Goal: Book appointment/travel/reservation

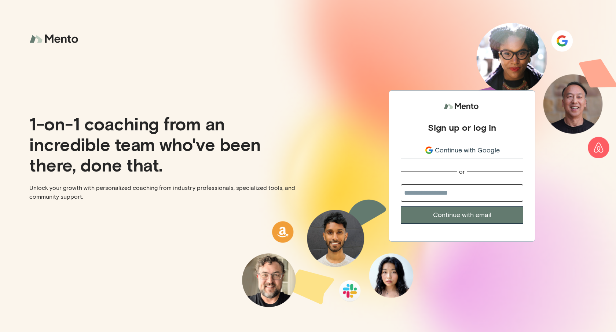
click at [466, 142] on button "Continue with Google" at bounding box center [462, 150] width 123 height 17
click at [435, 195] on input "email" at bounding box center [462, 192] width 123 height 17
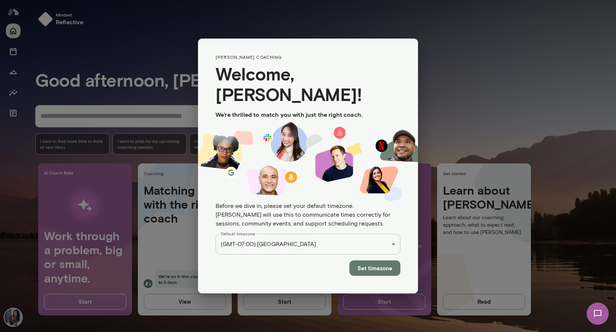
click at [392, 265] on button "Set timezone" at bounding box center [375, 267] width 51 height 15
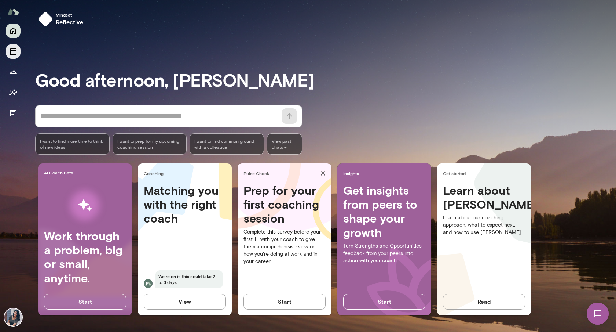
click at [12, 50] on icon "Sessions" at bounding box center [13, 51] width 7 height 7
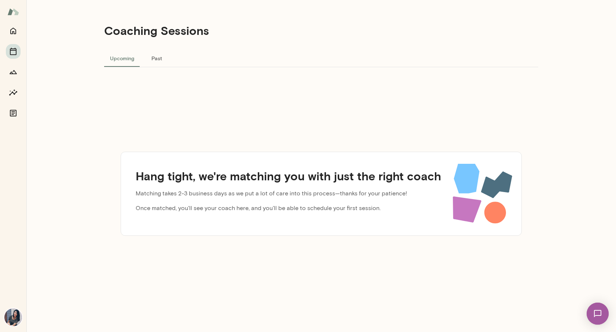
click at [230, 141] on div "Hang tight, we're matching you with just the right coach Matching takes 2-3 bus…" at bounding box center [321, 193] width 434 height 253
click at [13, 75] on icon "Growth Plan" at bounding box center [13, 71] width 9 height 9
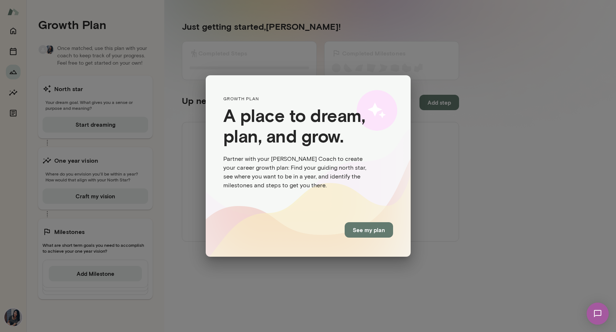
click at [366, 227] on button "See my plan" at bounding box center [369, 229] width 48 height 15
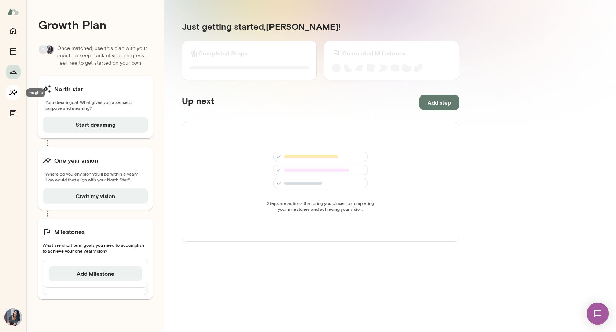
click at [12, 92] on icon "Insights" at bounding box center [13, 92] width 8 height 6
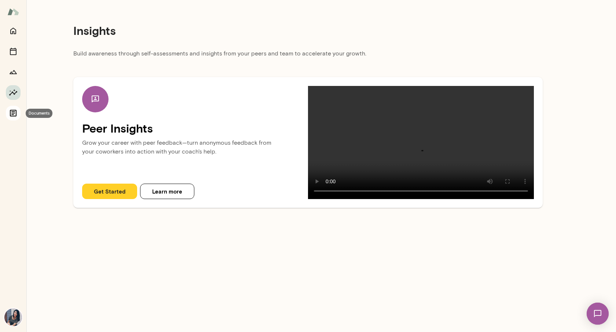
click at [13, 117] on icon "Documents" at bounding box center [13, 113] width 9 height 9
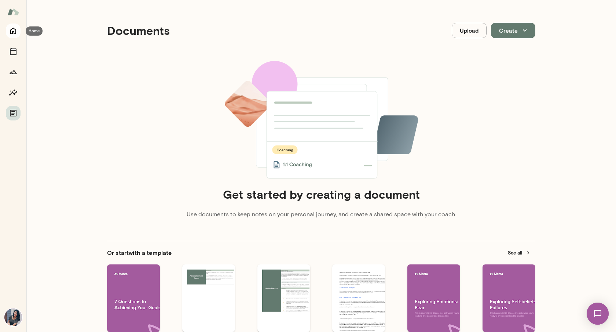
click at [12, 33] on icon "Home" at bounding box center [13, 30] width 9 height 9
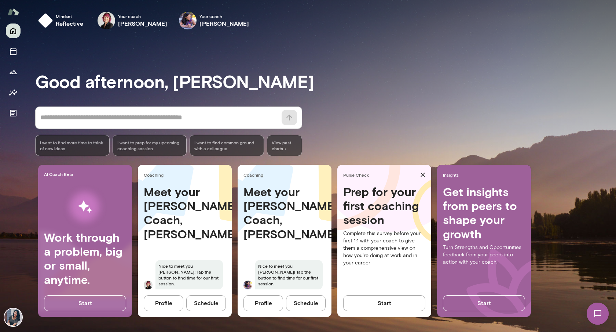
click at [208, 302] on button "Schedule" at bounding box center [206, 302] width 40 height 15
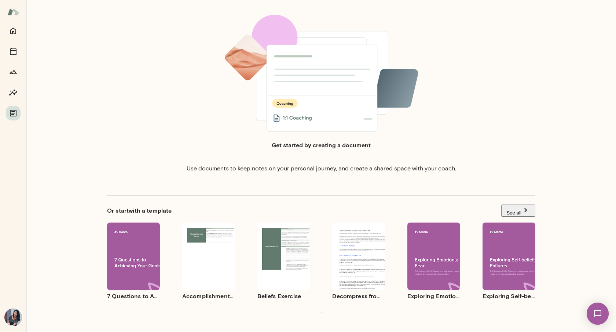
scroll to position [68, 0]
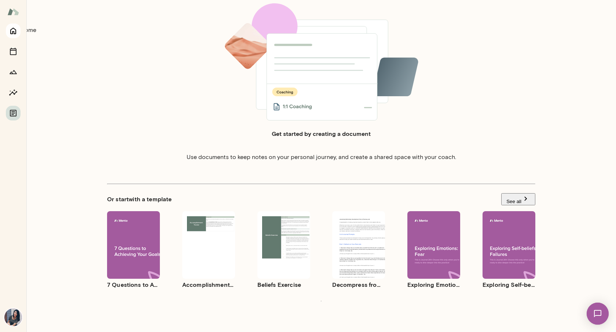
click at [11, 33] on icon "Home" at bounding box center [13, 31] width 6 height 7
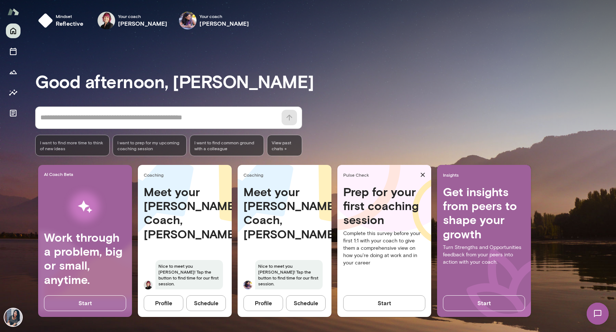
click at [305, 303] on button "Schedule" at bounding box center [306, 302] width 40 height 15
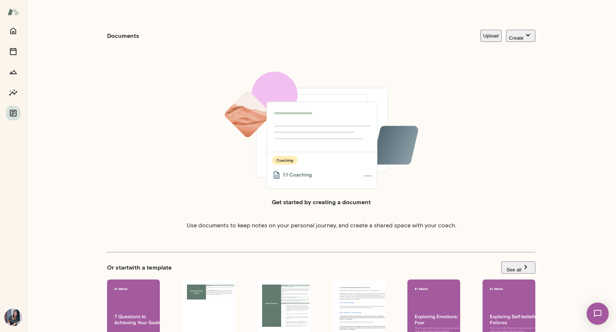
scroll to position [50, 0]
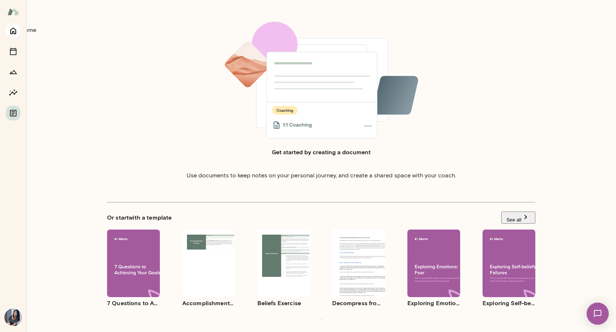
click at [9, 29] on icon "Home" at bounding box center [13, 30] width 9 height 9
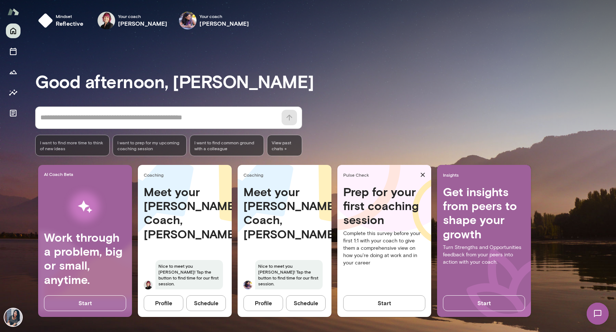
click at [305, 305] on button "Schedule" at bounding box center [306, 302] width 40 height 15
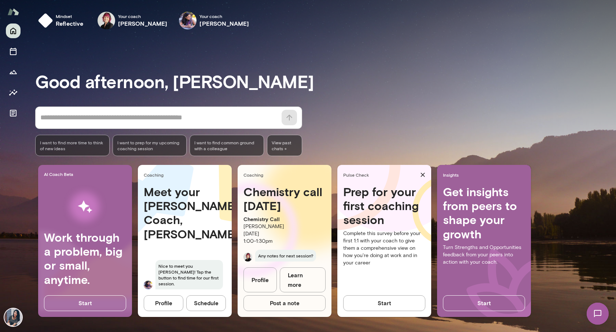
click at [212, 307] on button "Schedule" at bounding box center [206, 302] width 40 height 15
